Goal: Communication & Community: Ask a question

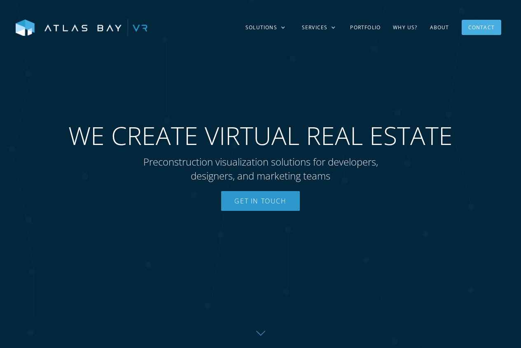
click at [488, 29] on div "Contact" at bounding box center [481, 27] width 26 height 13
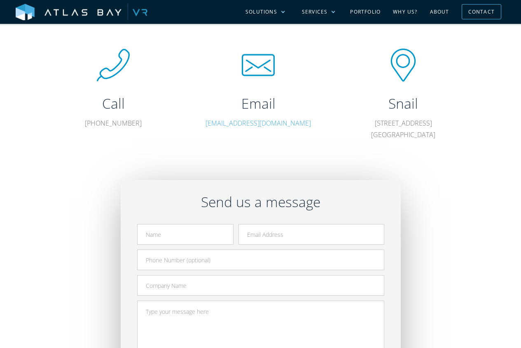
scroll to position [206, 0]
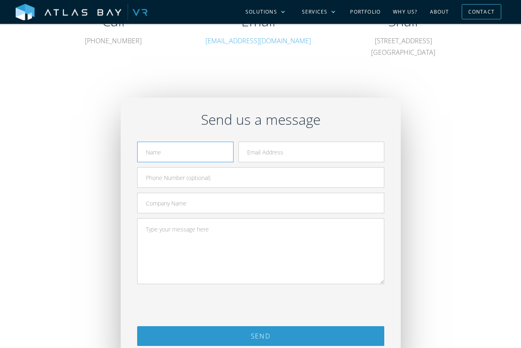
click at [169, 159] on input "Contact Form" at bounding box center [185, 152] width 96 height 21
type input "[PERSON_NAME]"
type input "[PERSON_NAME][EMAIL_ADDRESS][PERSON_NAME][DOMAIN_NAME]"
type input "9142156003"
type input "Genuine List Pro"
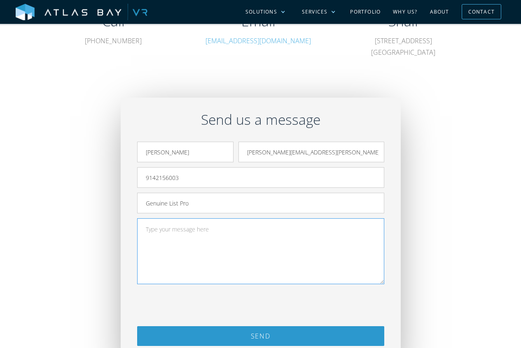
click at [198, 241] on textarea "Contact Form" at bounding box center [260, 251] width 247 height 66
paste textarea "Hi, We have updated records of construction industry professionals and software…"
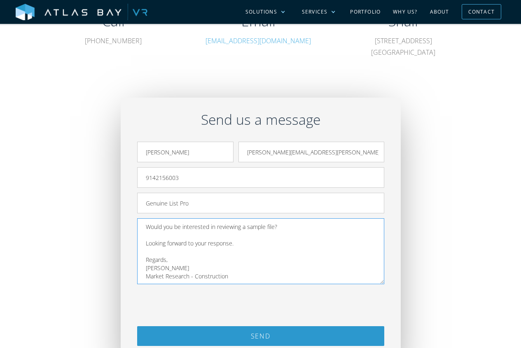
scroll to position [151, 0]
type textarea "Hi, We have updated records of construction industry professionals and software…"
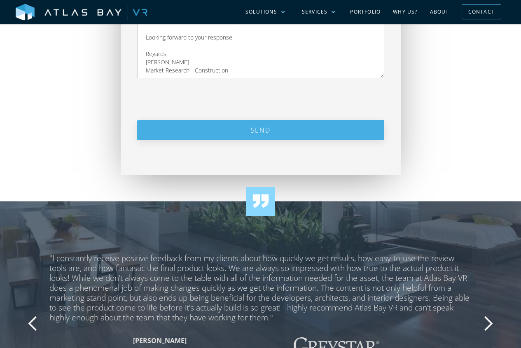
click at [247, 132] on input "Send" at bounding box center [260, 130] width 247 height 20
type input "Please wait..."
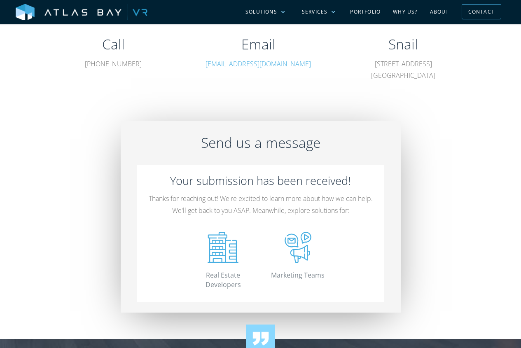
scroll to position [18, 0]
